Goal: Navigation & Orientation: Find specific page/section

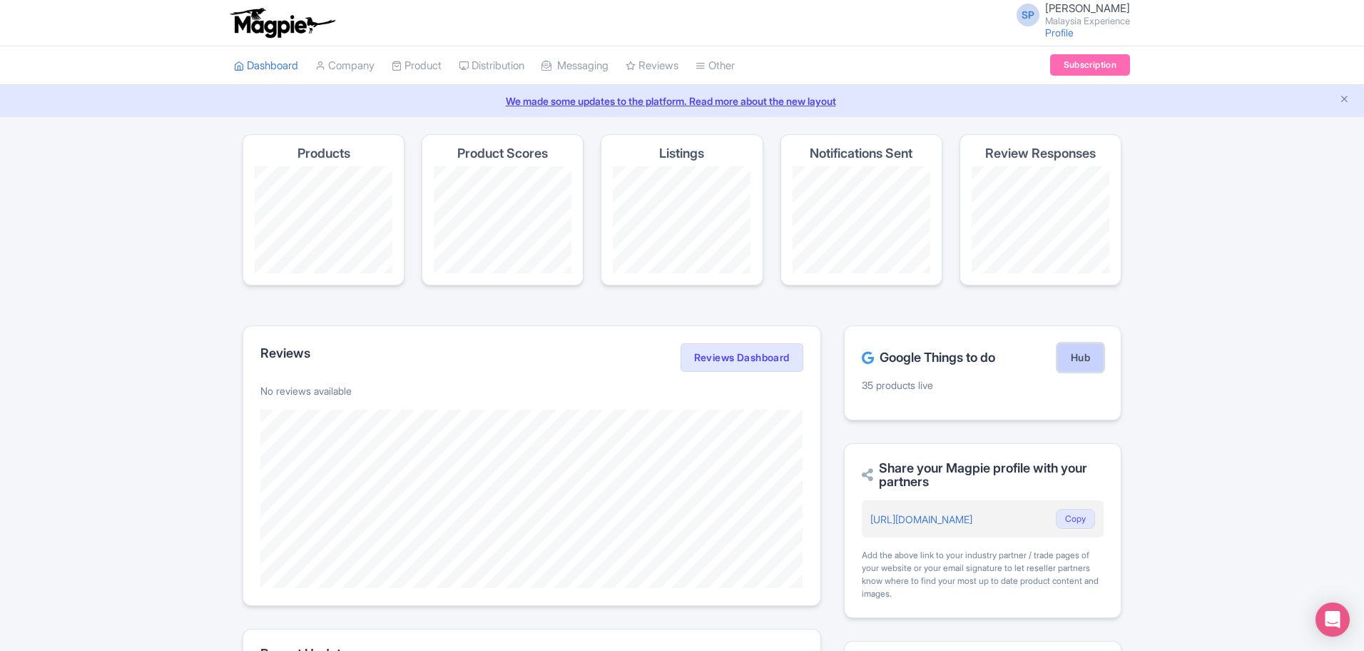
click at [1077, 365] on link "Hub" at bounding box center [1080, 357] width 46 height 29
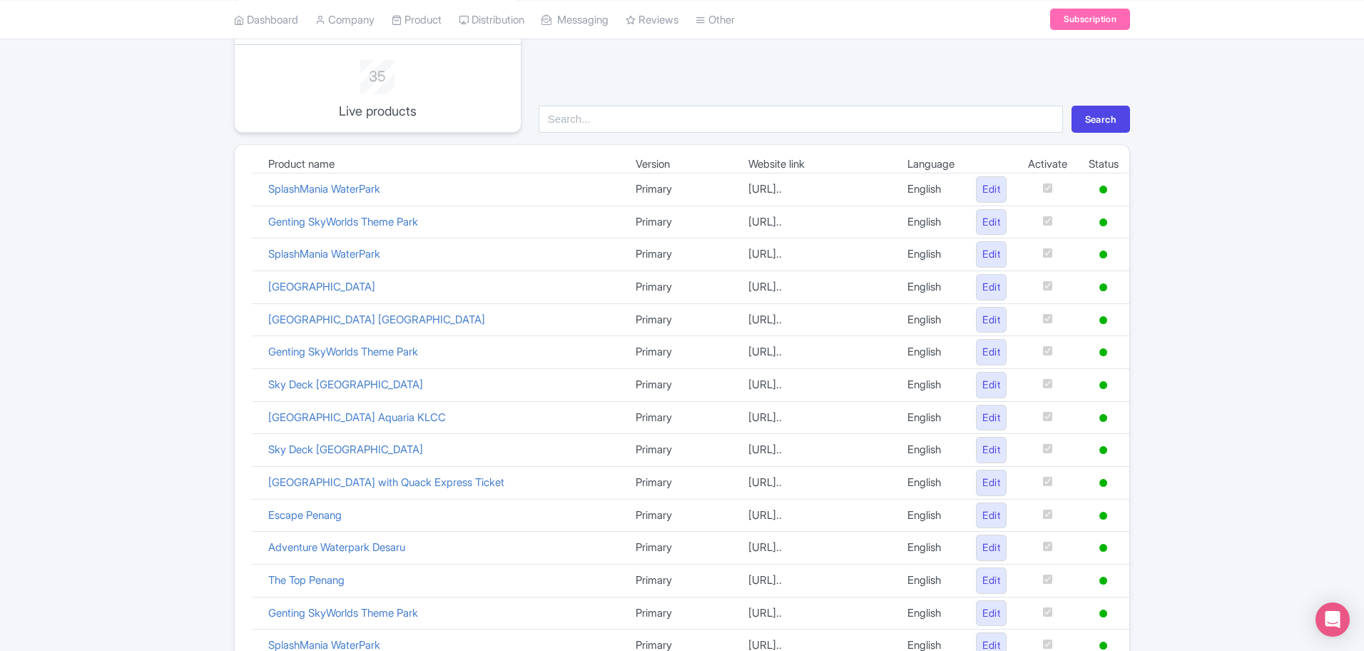
scroll to position [580, 0]
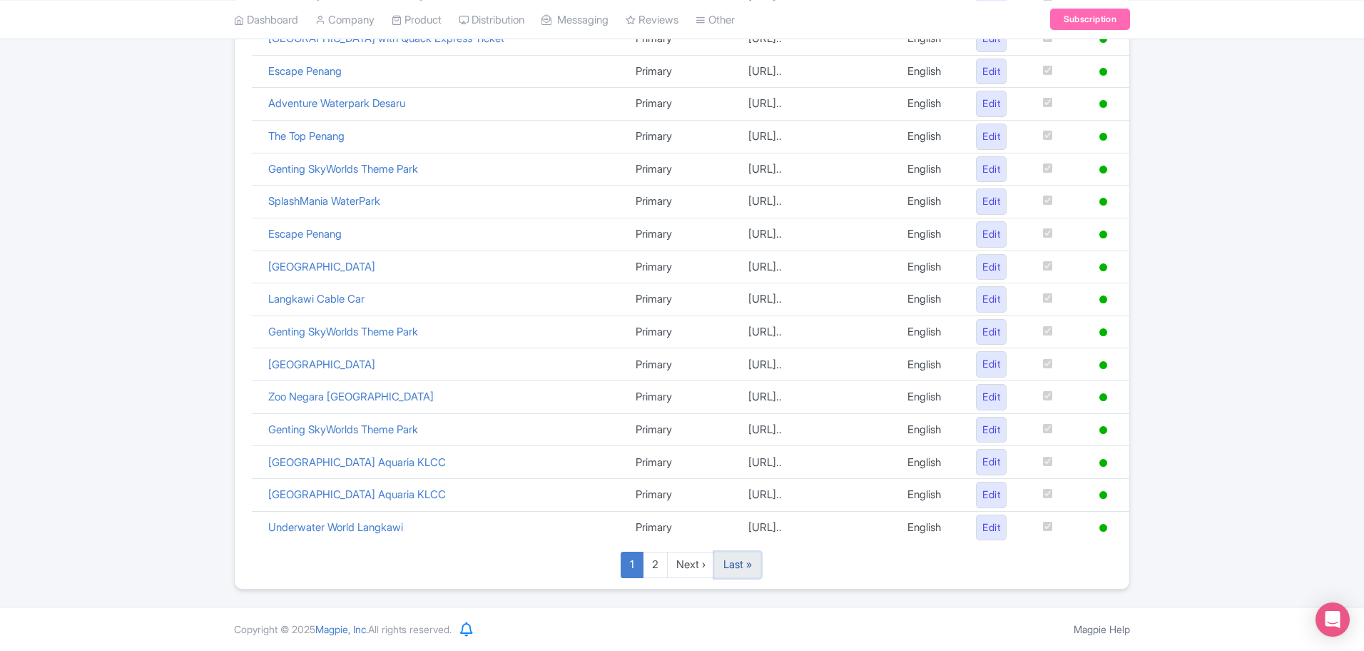
click at [758, 569] on link "Last »" at bounding box center [737, 565] width 47 height 26
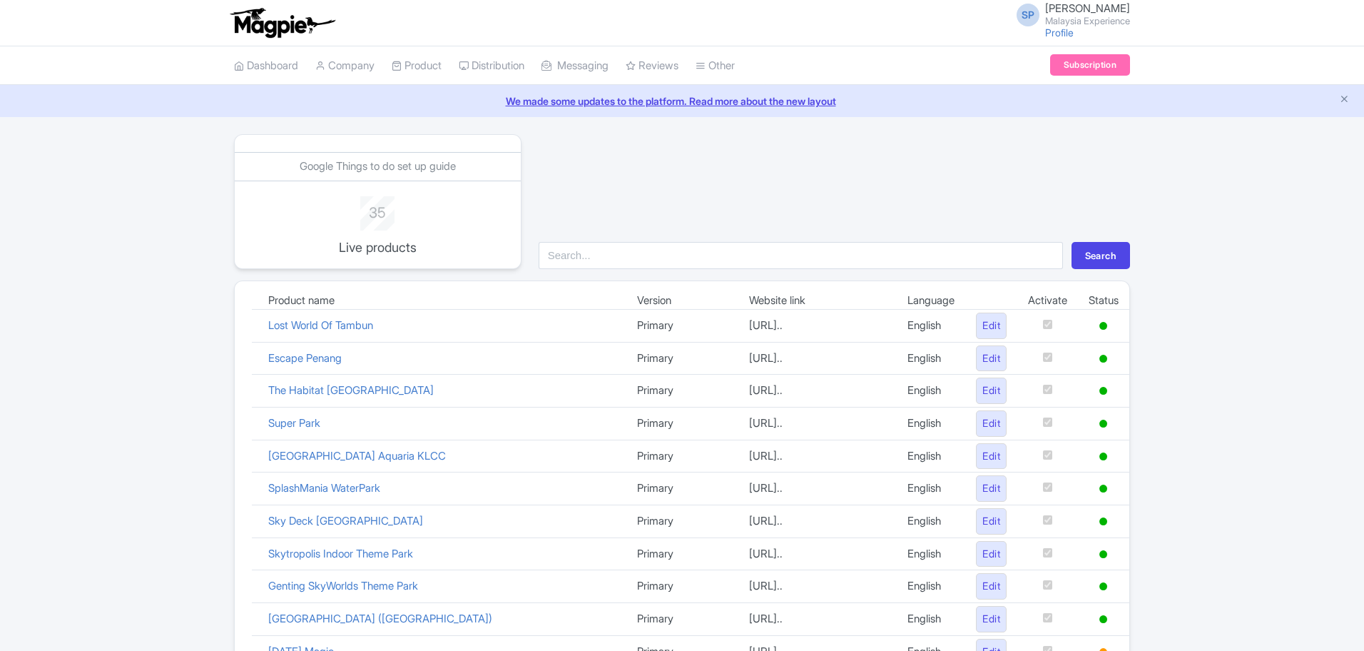
scroll to position [287, 0]
